Goal: Transaction & Acquisition: Purchase product/service

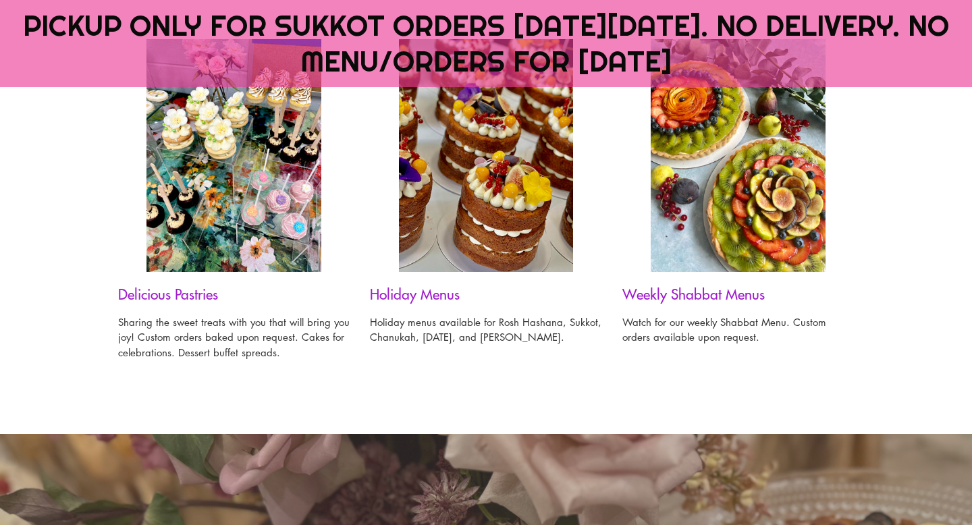
scroll to position [1119, 0]
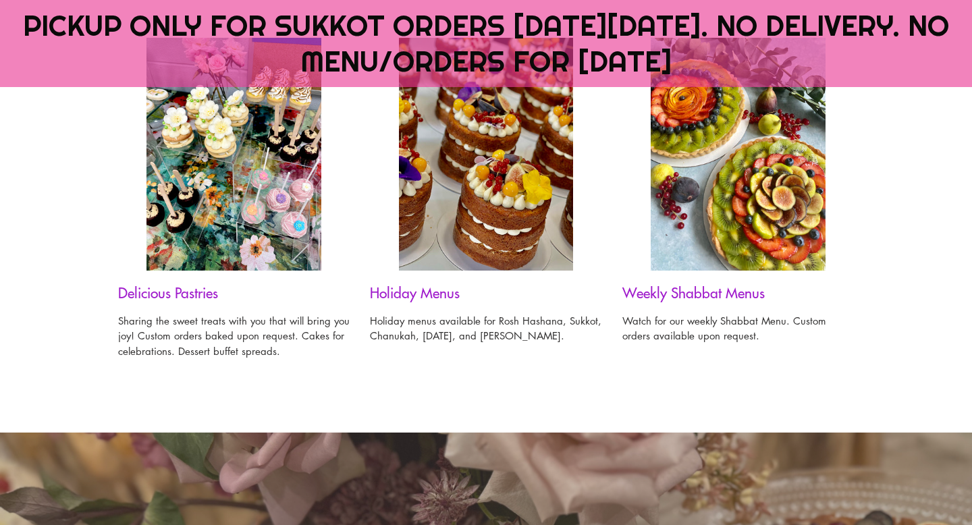
click at [423, 294] on h3 "Holiday Menus" at bounding box center [486, 292] width 232 height 17
click at [448, 210] on img at bounding box center [486, 154] width 175 height 233
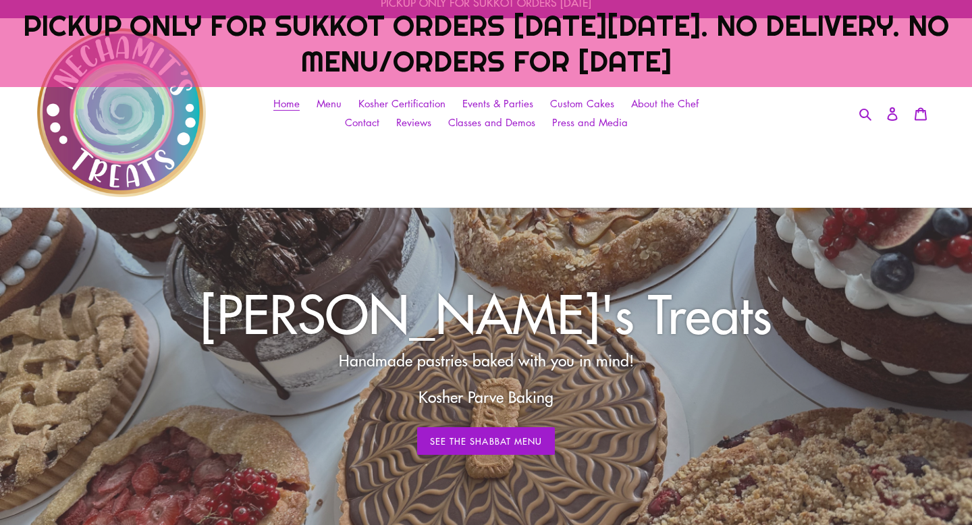
scroll to position [90, 0]
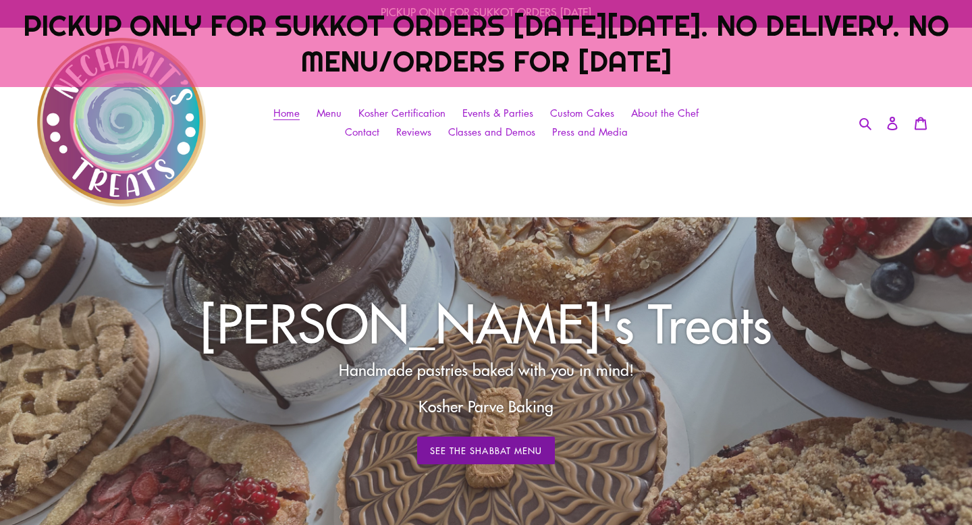
click at [483, 447] on link "See The Shabbat Menu" at bounding box center [486, 451] width 138 height 28
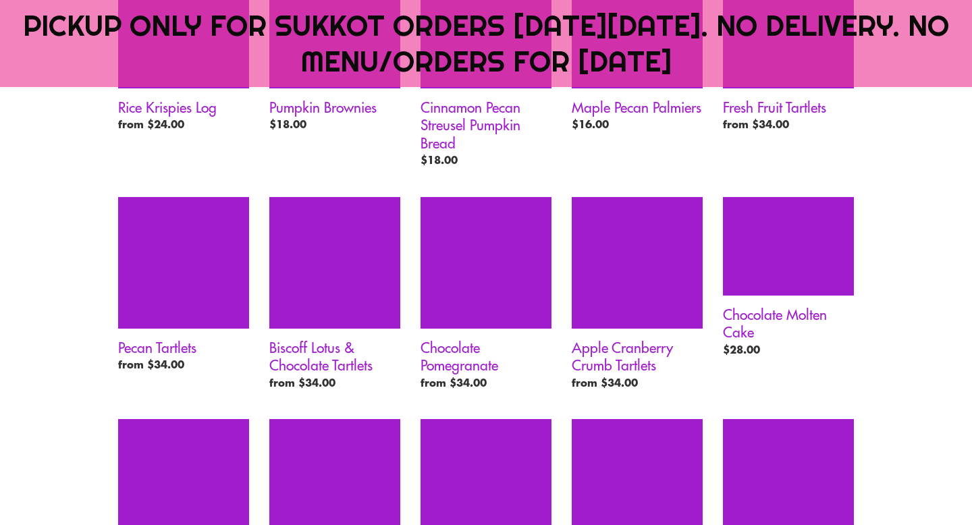
scroll to position [798, 0]
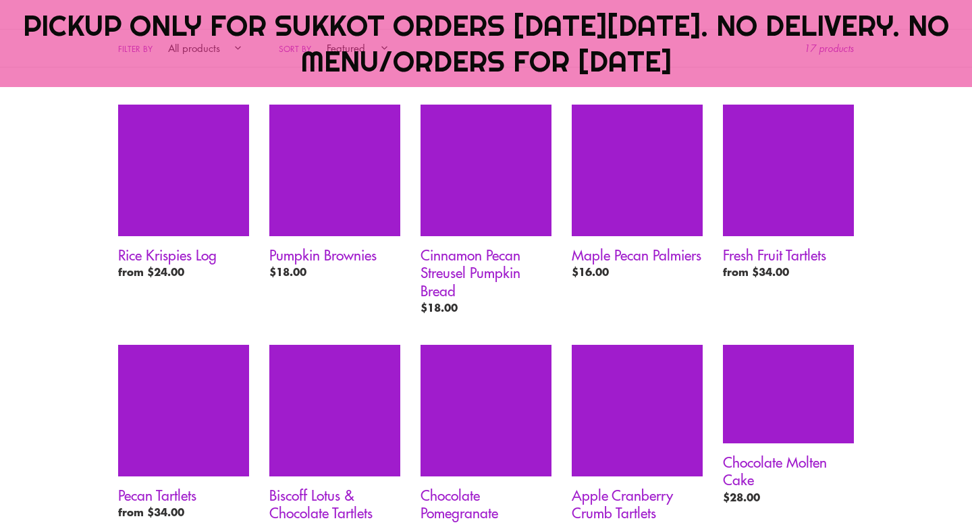
click at [681, 64] on span "PICKUP ONLY FOR SUKKOT ORDERS [DATE][DATE]. NO DELIVERY. NO MENU/ORDERS FOR [DA…" at bounding box center [486, 43] width 926 height 72
click at [545, 32] on span "PICKUP ONLY FOR SUKKOT ORDERS [DATE][DATE]. NO DELIVERY. NO MENU/ORDERS FOR [DA…" at bounding box center [486, 43] width 926 height 72
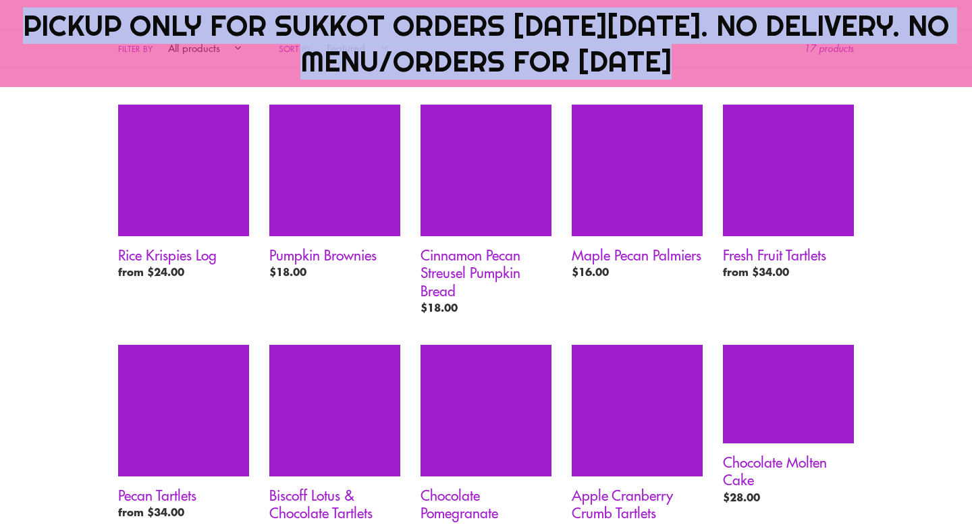
click at [545, 32] on span "PICKUP ONLY FOR SUKKOT ORDERS [DATE][DATE]. NO DELIVERY. NO MENU/ORDERS FOR [DA…" at bounding box center [486, 43] width 926 height 72
click at [360, 65] on span "PICKUP ONLY FOR SUKKOT ORDERS [DATE][DATE]. NO DELIVERY. NO MENU/ORDERS FOR [DA…" at bounding box center [486, 43] width 926 height 72
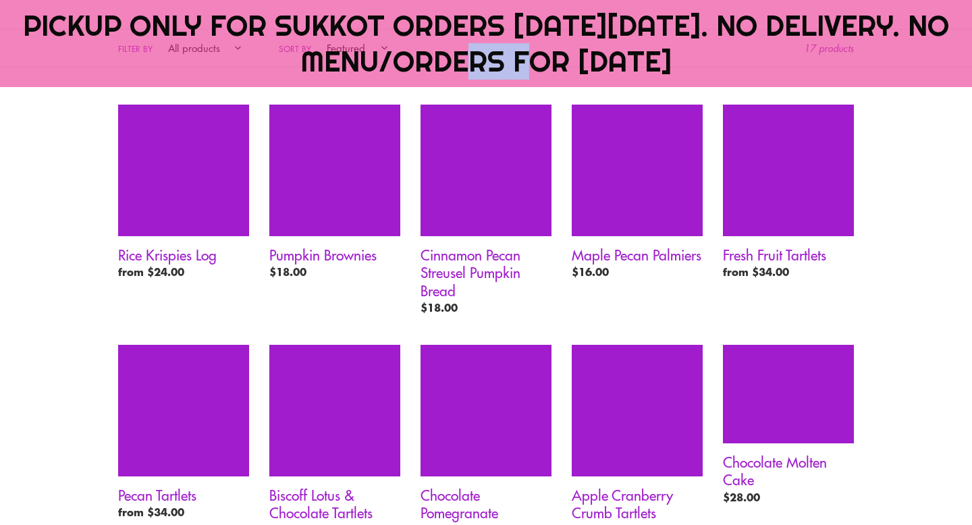
click at [360, 65] on span "PICKUP ONLY FOR SUKKOT ORDERS [DATE][DATE]. NO DELIVERY. NO MENU/ORDERS FOR [DA…" at bounding box center [486, 43] width 926 height 72
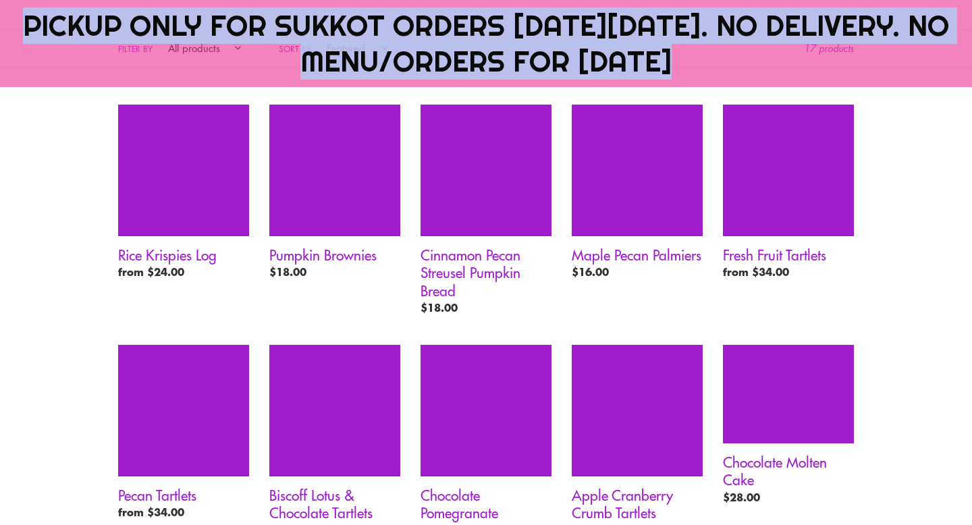
click at [360, 65] on span "PICKUP ONLY FOR SUKKOT ORDERS [DATE][DATE]. NO DELIVERY. NO MENU/ORDERS FOR [DA…" at bounding box center [486, 43] width 926 height 72
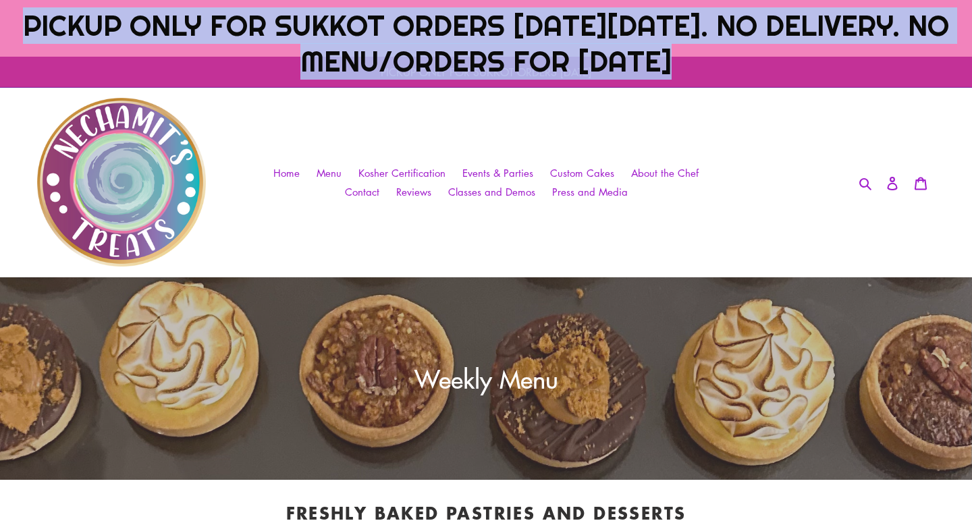
scroll to position [0, 0]
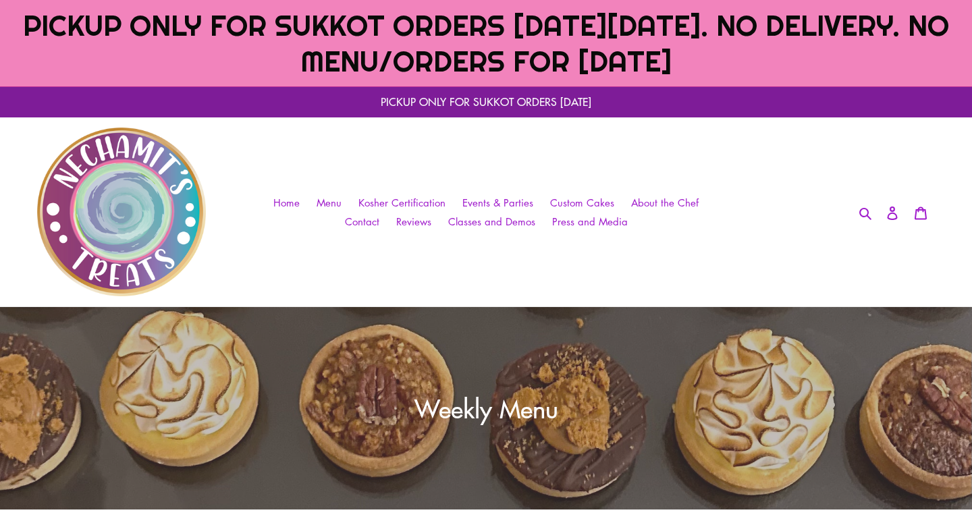
click at [527, 408] on span "Collection: Weekly Menu" at bounding box center [486, 408] width 144 height 34
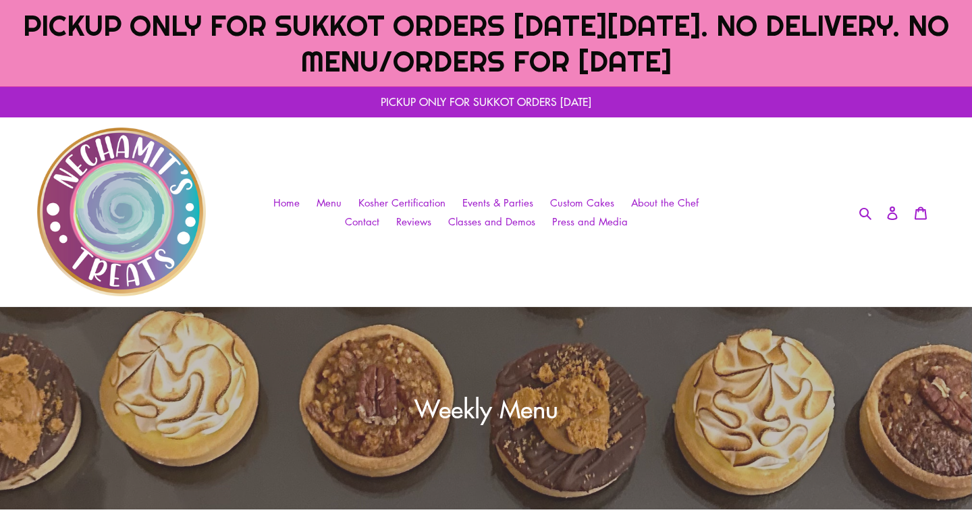
click at [523, 101] on p "PICKUP ONLY FOR SUKKOT ORDERS [DATE]" at bounding box center [486, 101] width 972 height 31
click at [419, 100] on p "PICKUP ONLY FOR SUKKOT ORDERS [DATE]" at bounding box center [486, 101] width 972 height 31
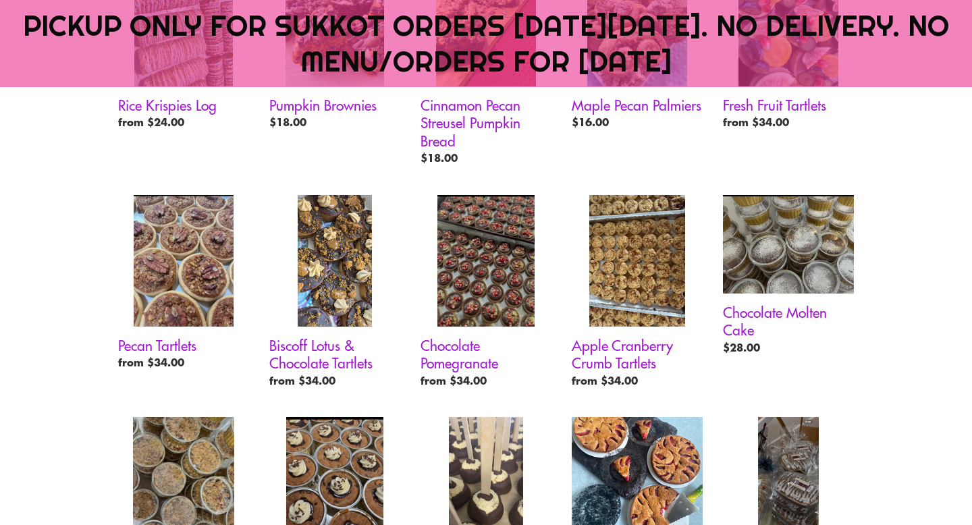
scroll to position [945, 0]
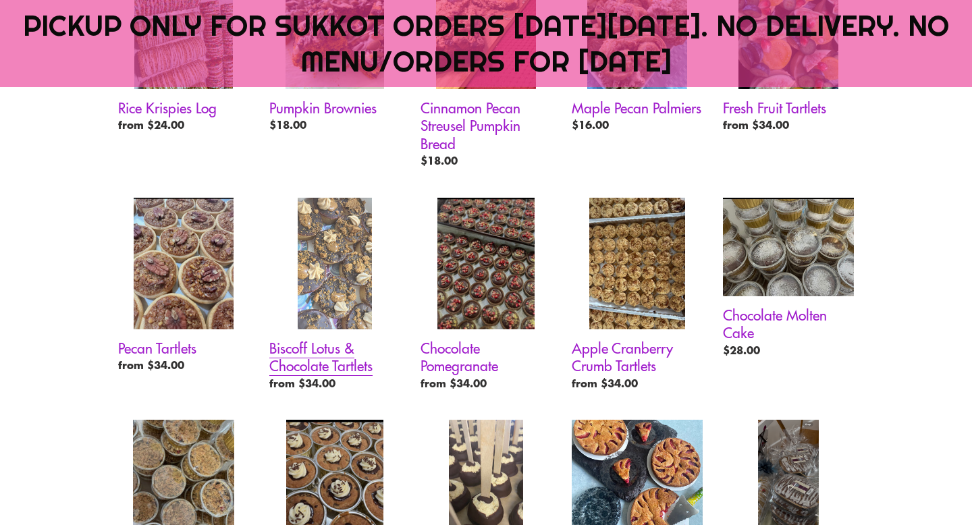
click at [325, 363] on link "Biscoff Lotus & Chocolate Tartlets" at bounding box center [334, 297] width 131 height 198
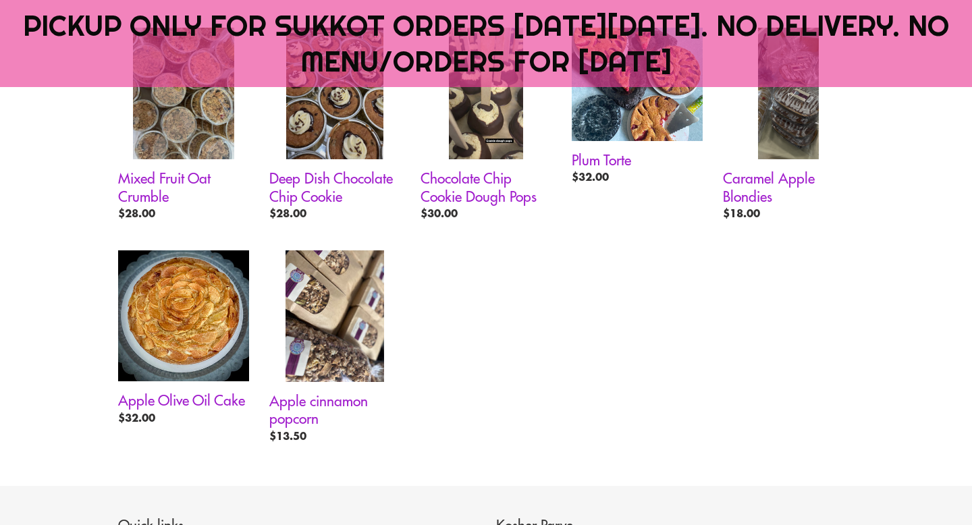
scroll to position [1342, 0]
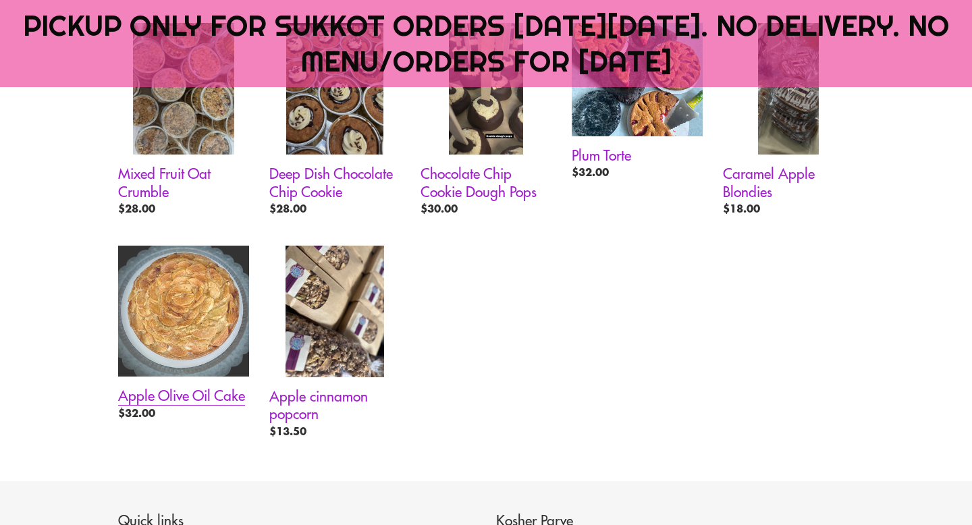
click at [196, 295] on link "Apple Olive Oil Cake" at bounding box center [183, 336] width 131 height 180
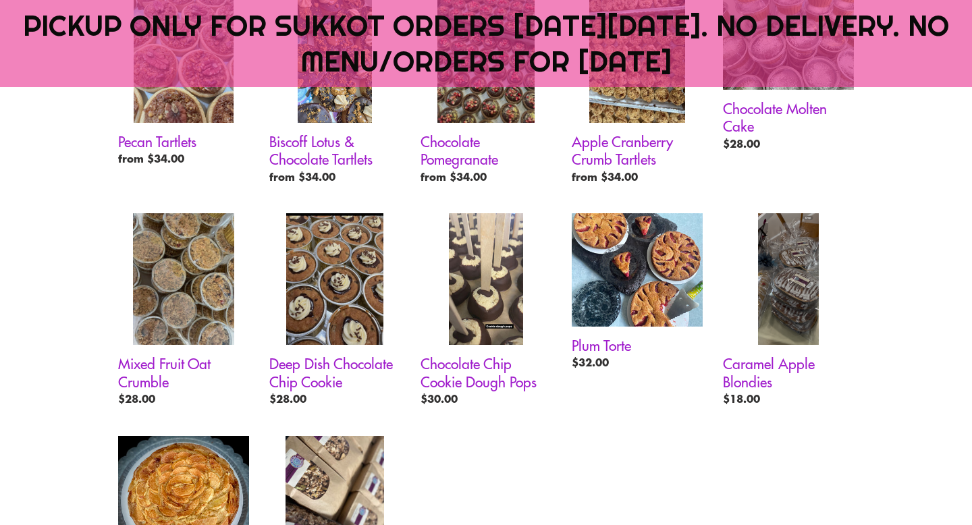
scroll to position [1167, 0]
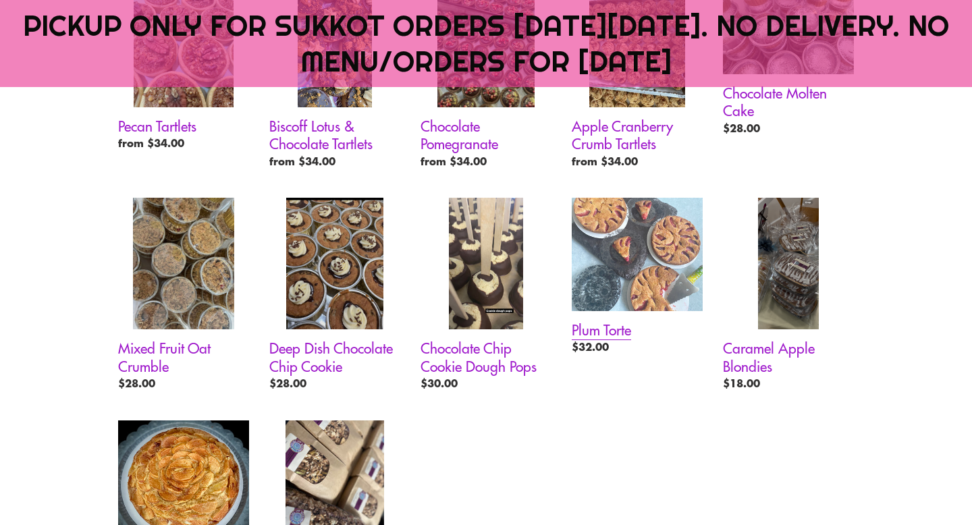
click at [651, 278] on link "Plum Torte" at bounding box center [637, 279] width 131 height 163
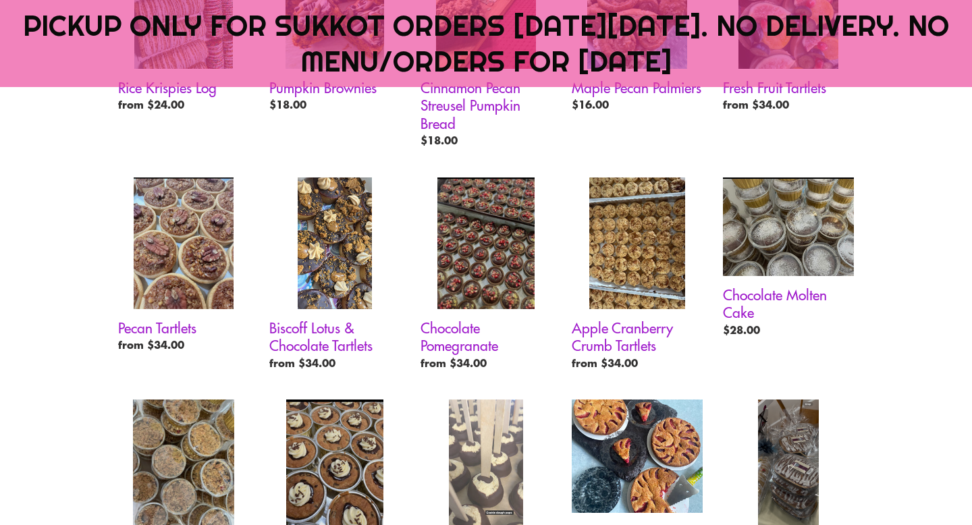
scroll to position [965, 0]
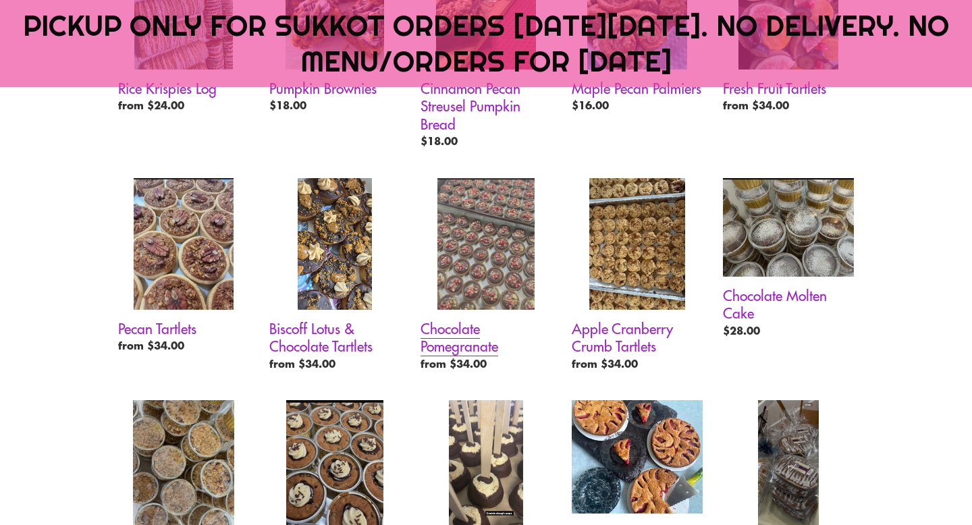
click at [491, 238] on link "Chocolate Pomegranate" at bounding box center [486, 277] width 131 height 198
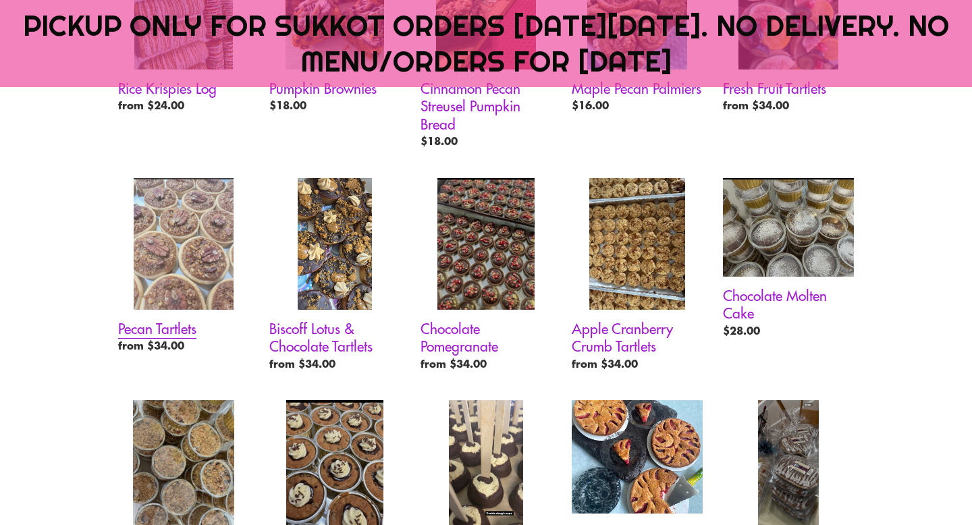
click at [218, 238] on link "Pecan Tartlets" at bounding box center [183, 268] width 131 height 181
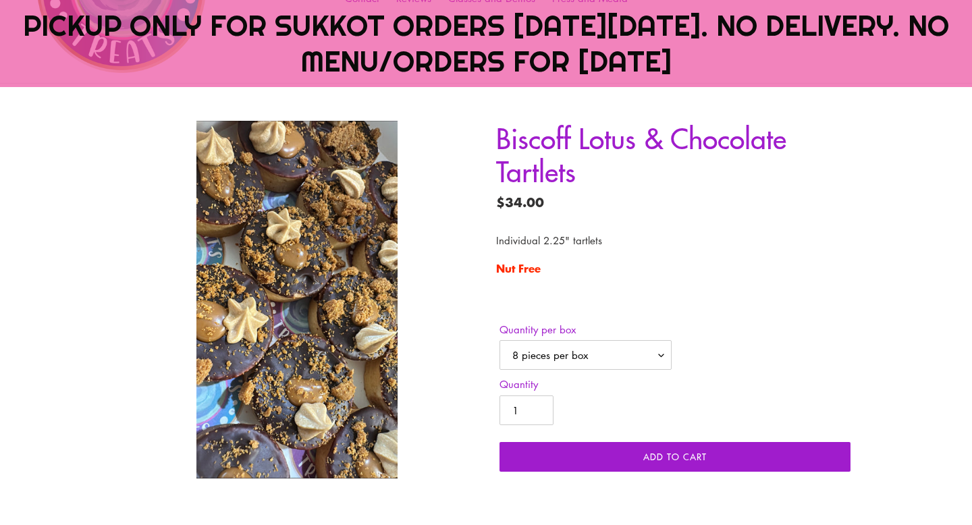
scroll to position [53, 0]
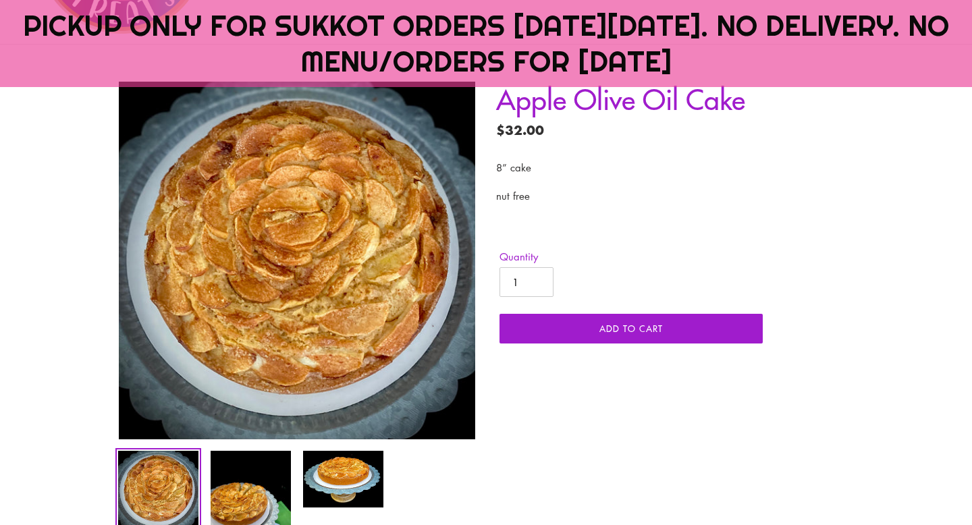
scroll to position [273, 0]
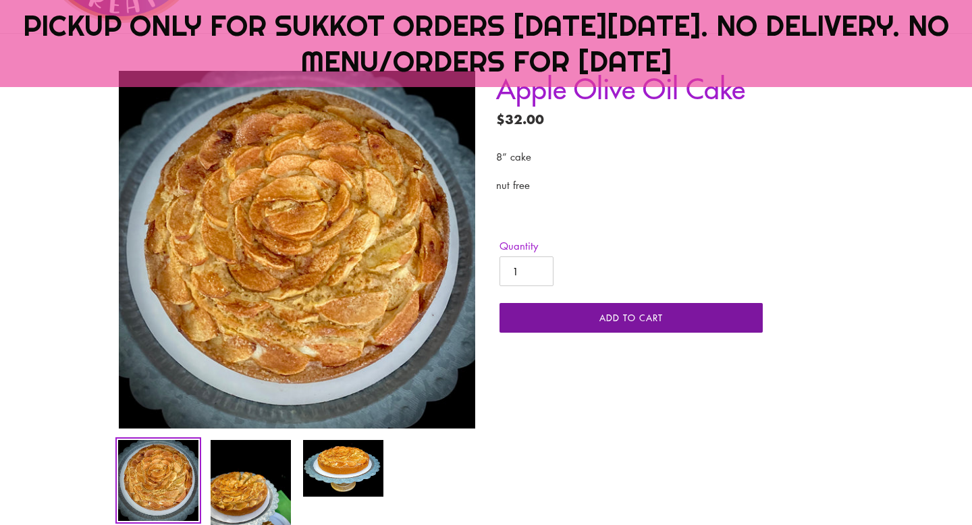
click at [657, 319] on span "Add to cart" at bounding box center [630, 317] width 63 height 13
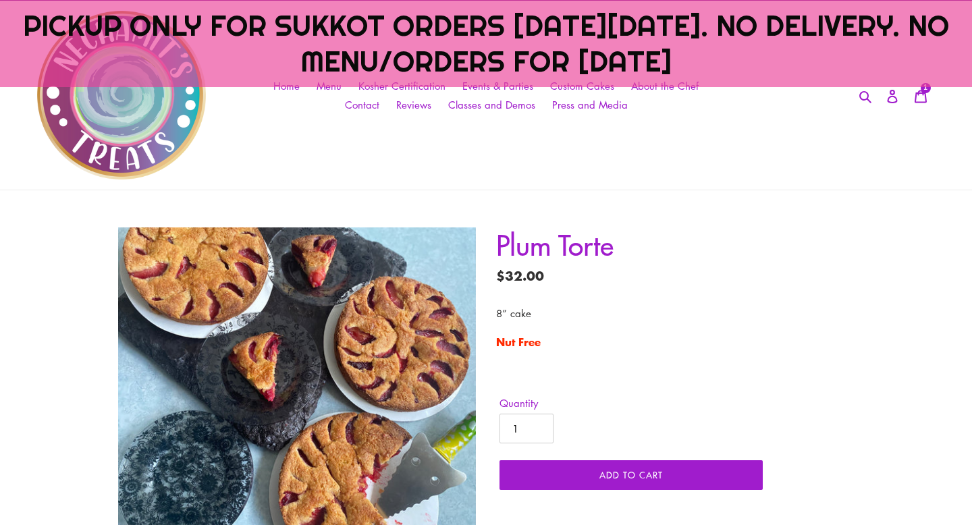
scroll to position [221, 0]
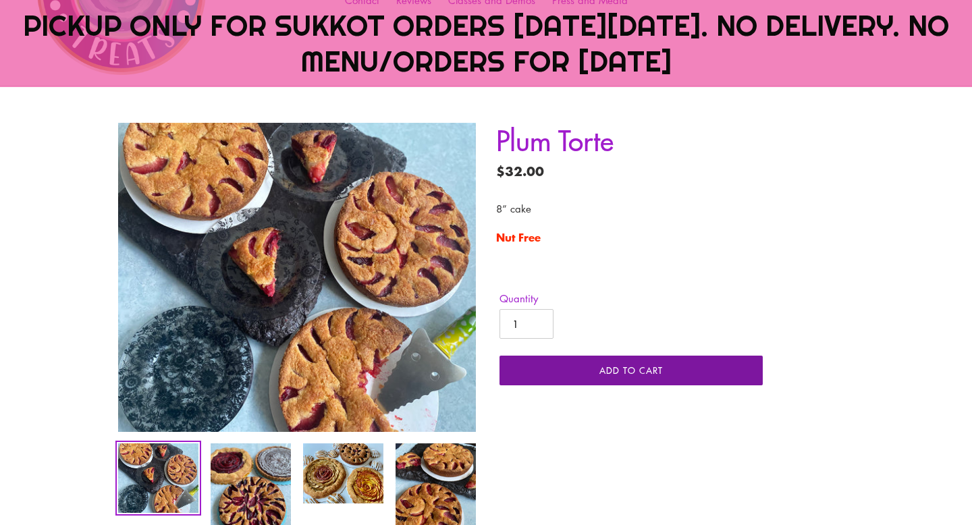
click at [647, 369] on span "Add to cart" at bounding box center [630, 370] width 63 height 13
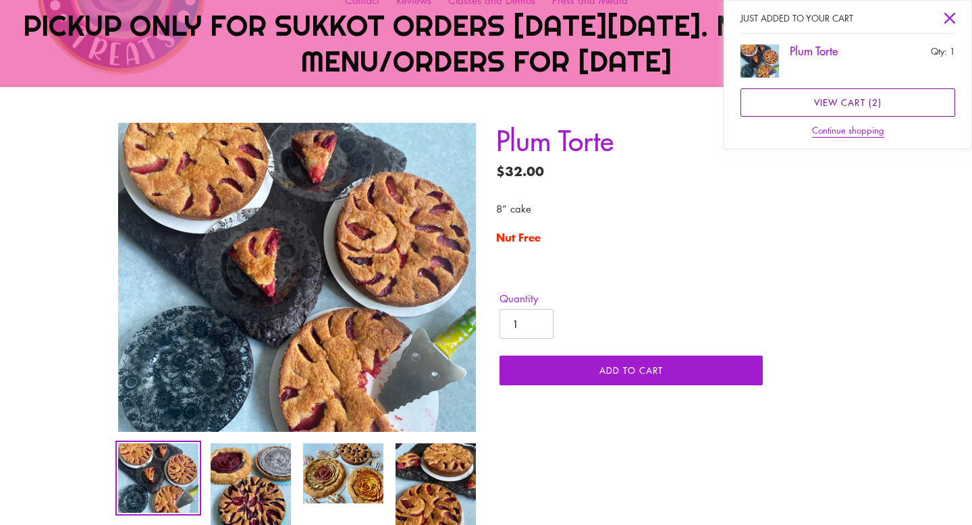
click at [847, 103] on link "View cart ( 2 )" at bounding box center [848, 102] width 215 height 28
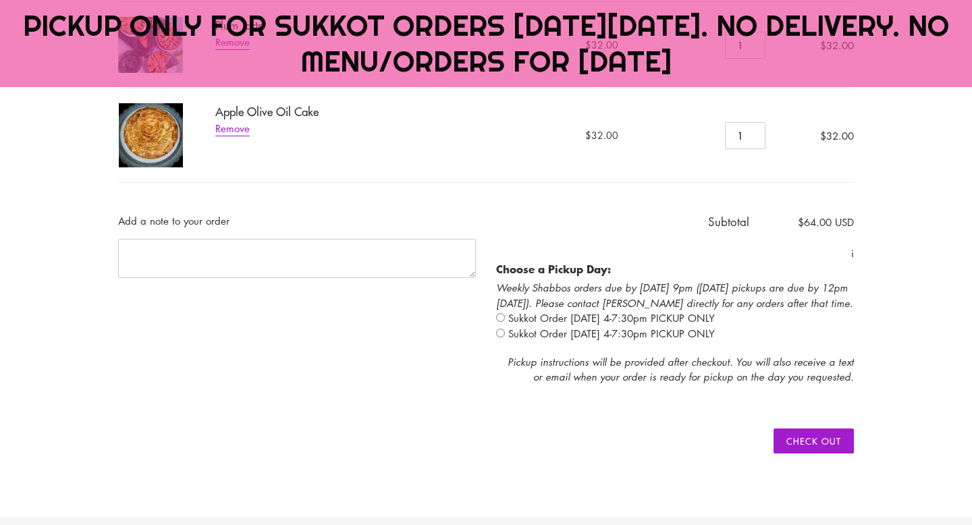
scroll to position [466, 0]
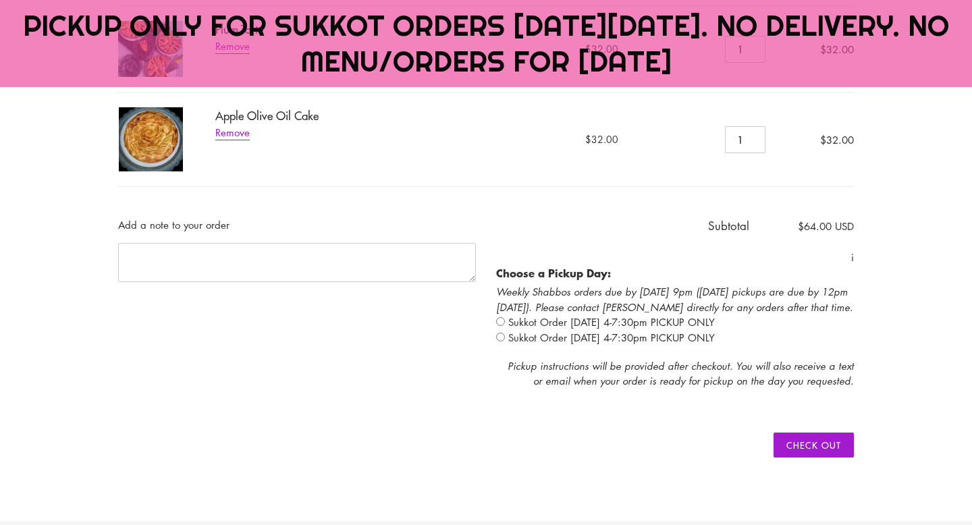
click at [500, 336] on input "radio" at bounding box center [500, 337] width 9 height 9
radio input "true"
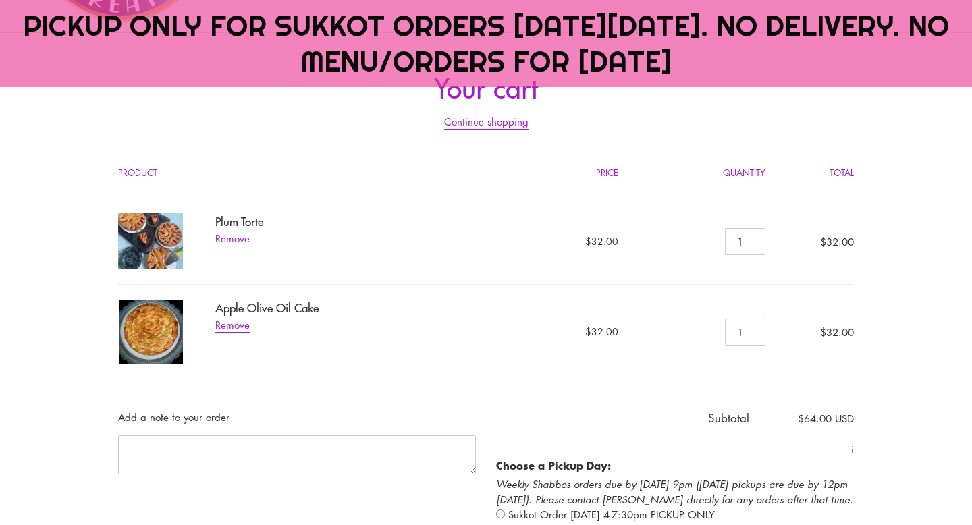
scroll to position [272, 0]
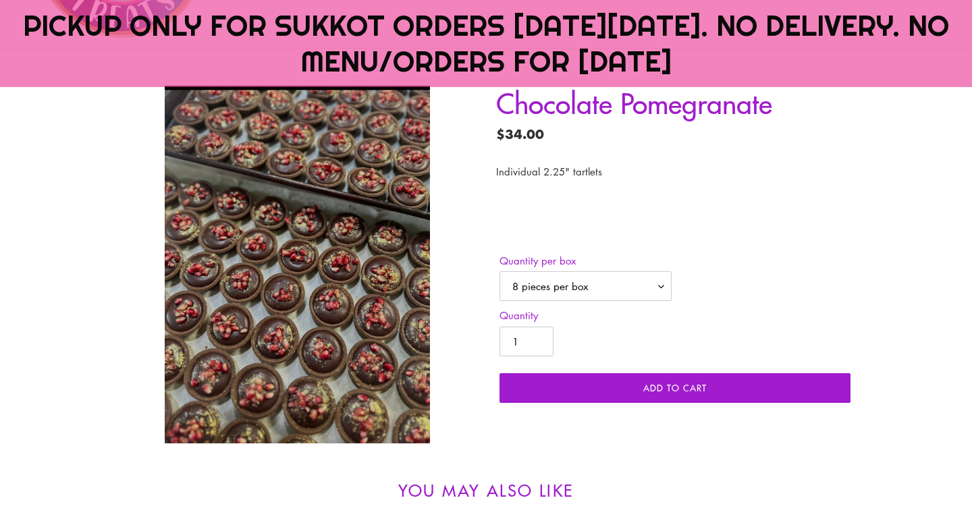
scroll to position [260, 0]
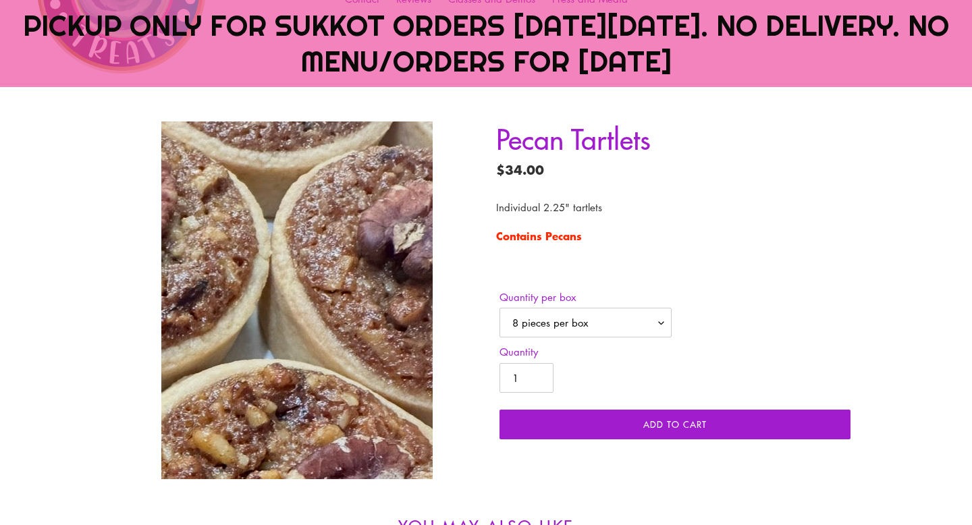
scroll to position [227, 0]
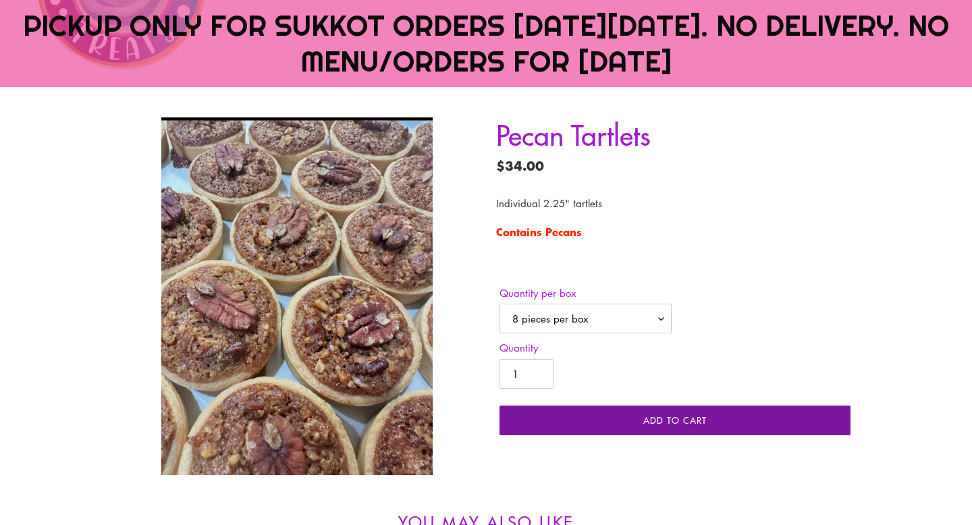
click at [704, 422] on span "Add to cart" at bounding box center [674, 420] width 63 height 13
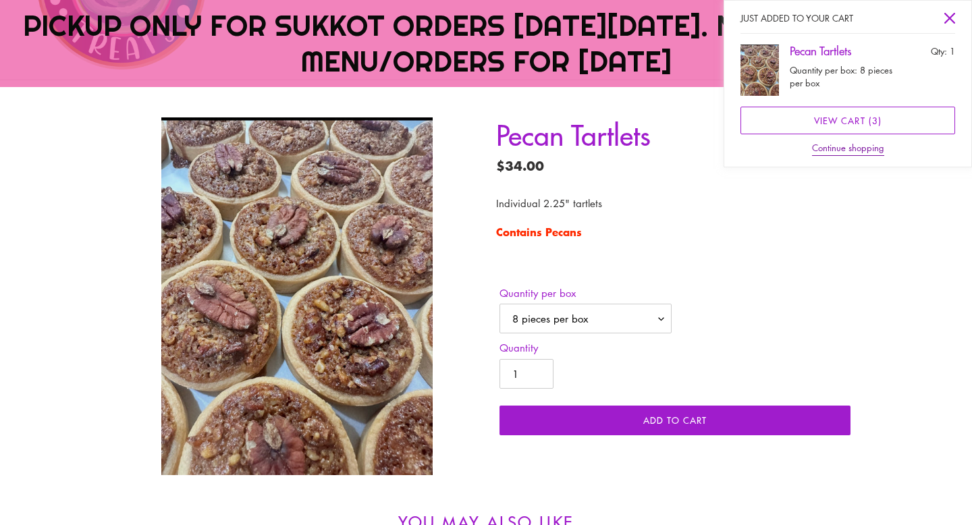
click at [855, 146] on button "Continue shopping" at bounding box center [848, 148] width 72 height 15
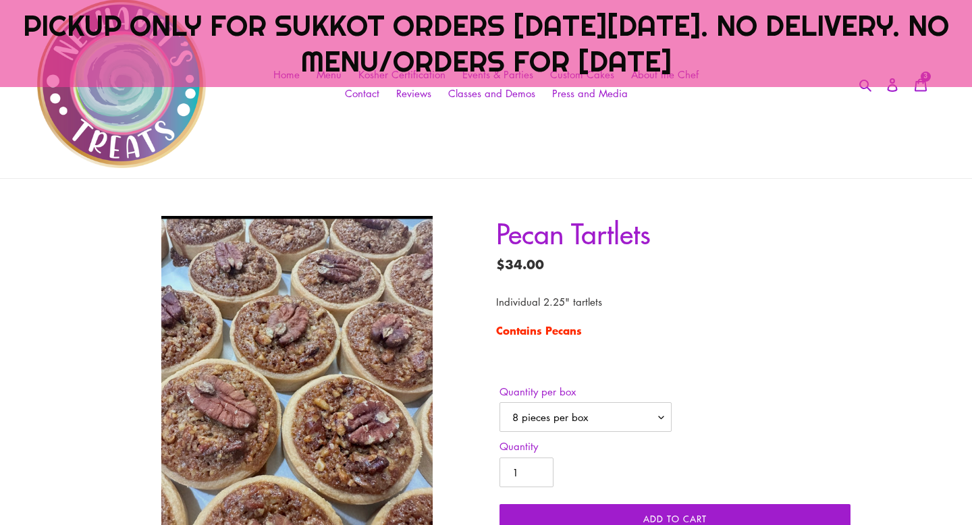
scroll to position [0, 0]
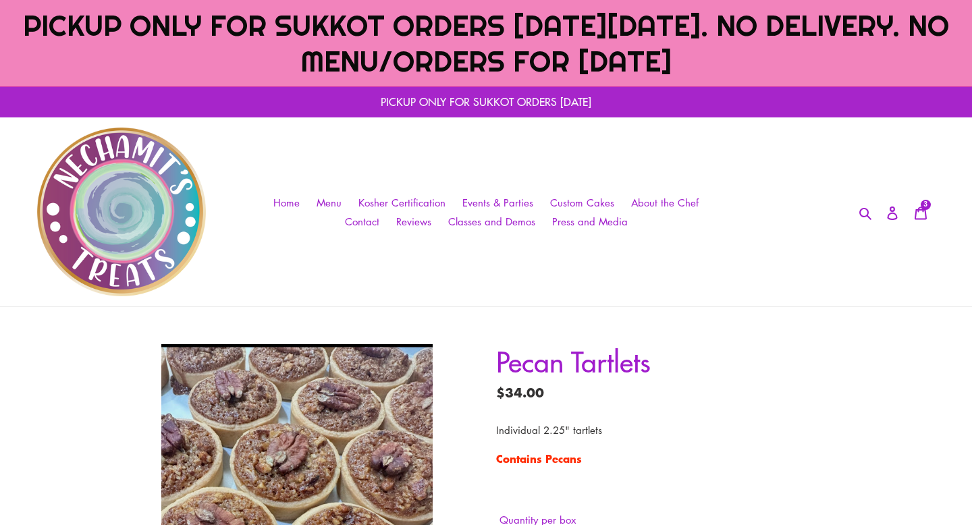
click at [514, 99] on p "PICKUP ONLY FOR SUKKOT ORDERS [DATE]" at bounding box center [486, 101] width 972 height 31
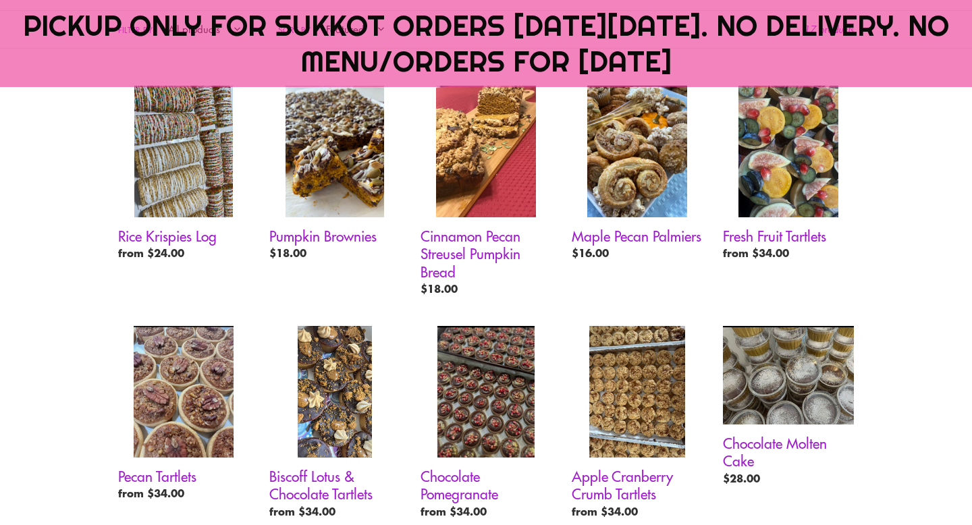
scroll to position [818, 0]
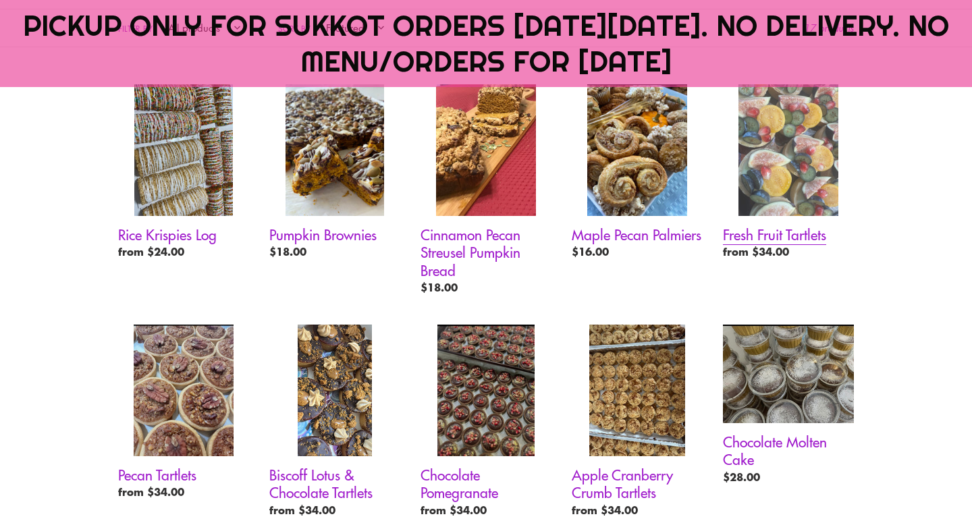
click at [774, 165] on link "Fresh Fruit Tartlets" at bounding box center [788, 174] width 131 height 181
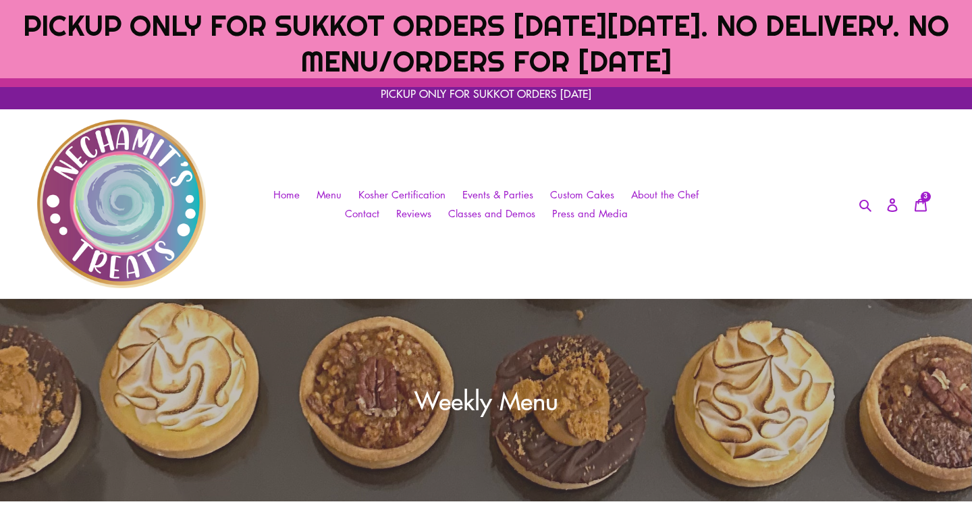
scroll to position [0, 0]
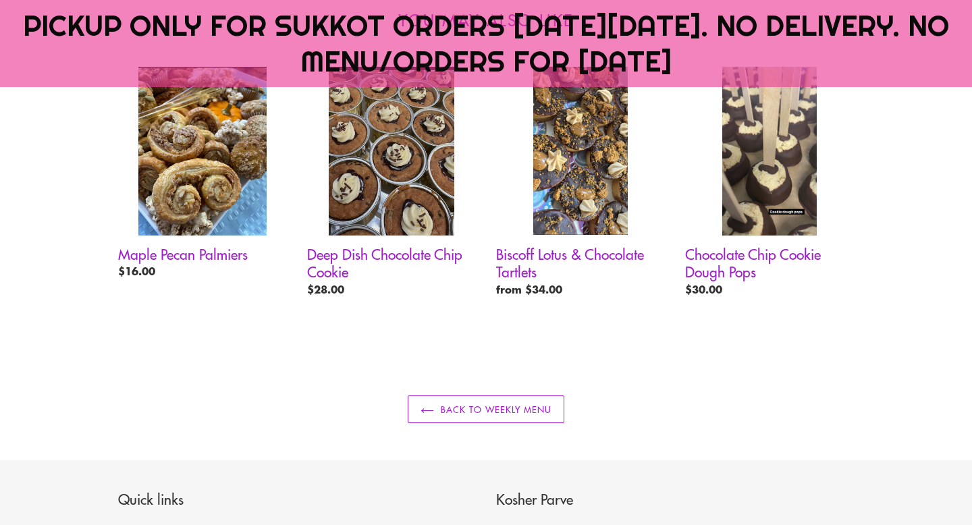
scroll to position [730, 0]
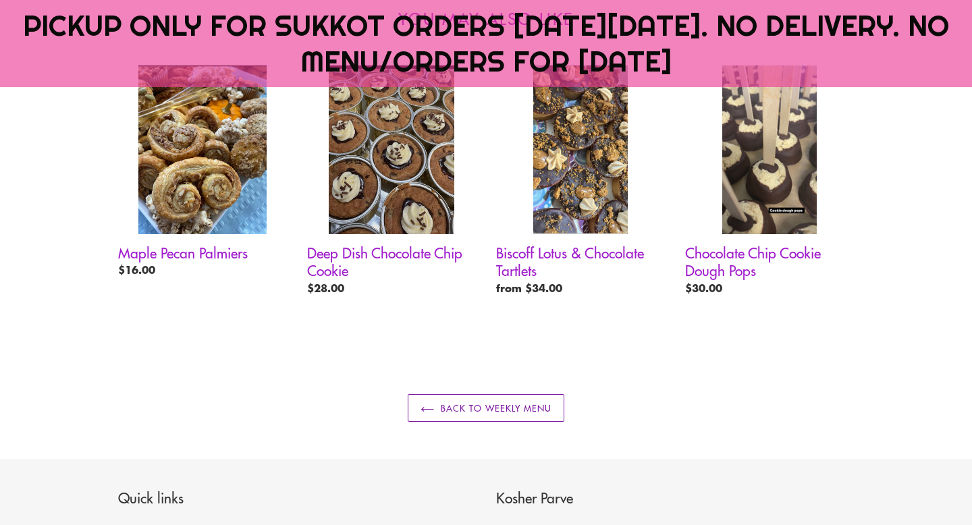
click at [526, 410] on link "Back to Weekly Menu" at bounding box center [486, 408] width 157 height 28
